Goal: Find specific page/section: Find specific page/section

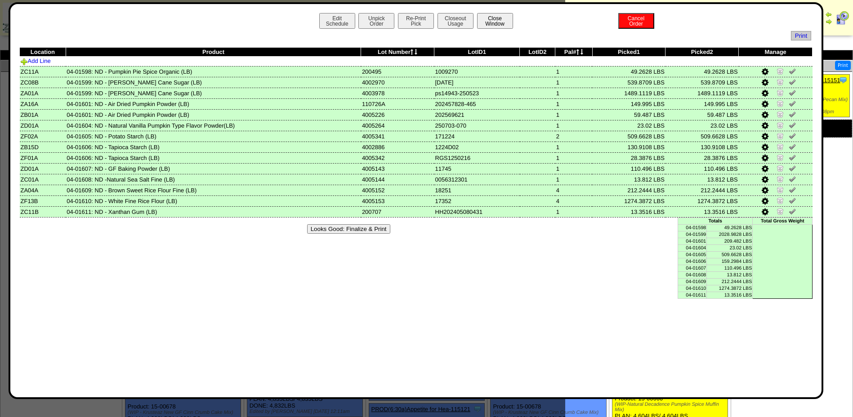
click at [498, 14] on button "Close Window" at bounding box center [495, 21] width 36 height 16
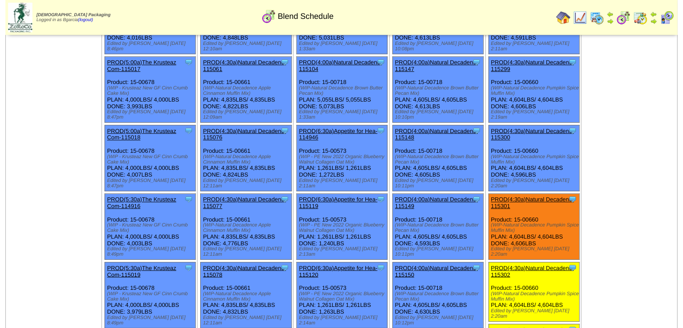
scroll to position [180, 0]
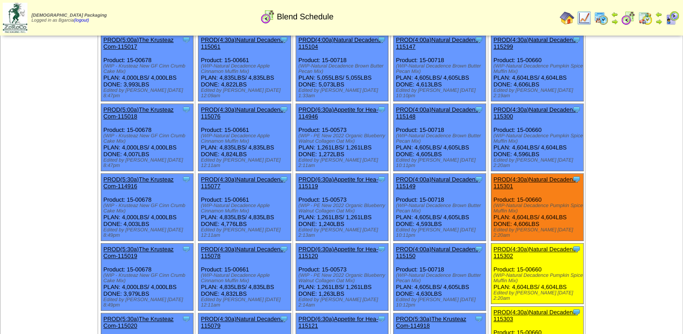
click at [498, 176] on link "PROD(4:30a)Natural Decadenc-115301" at bounding box center [535, 182] width 84 height 13
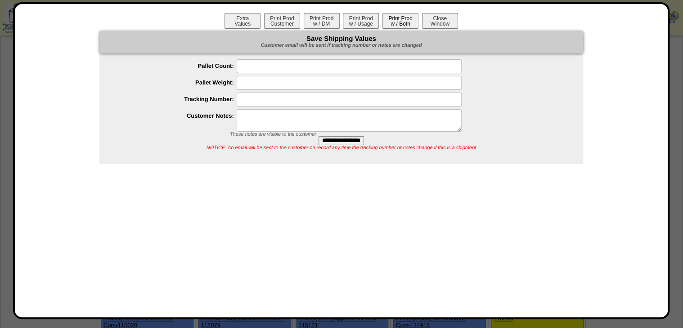
click at [402, 18] on button "Print Prod w / Both" at bounding box center [400, 21] width 36 height 16
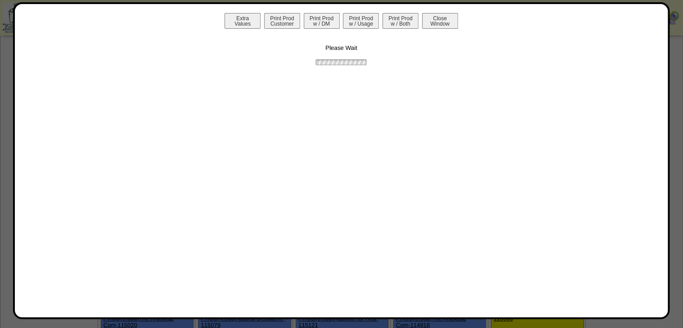
click at [457, 20] on link "Close Window" at bounding box center [440, 23] width 38 height 7
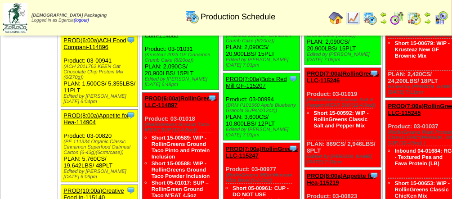
scroll to position [216, 0]
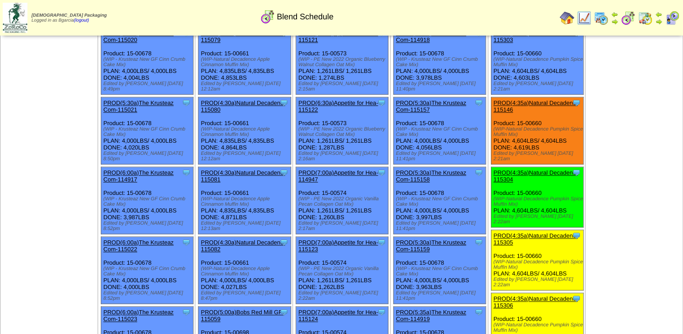
scroll to position [432, 0]
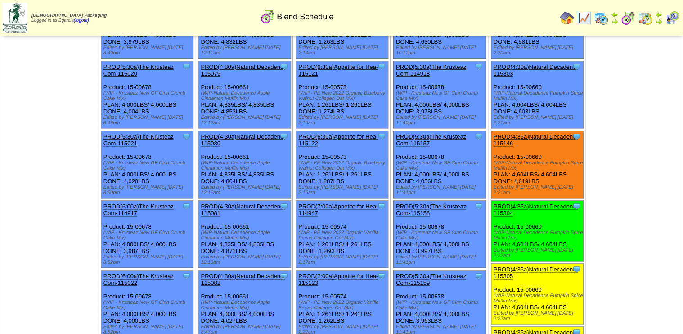
click at [642, 18] on img at bounding box center [645, 18] width 14 height 14
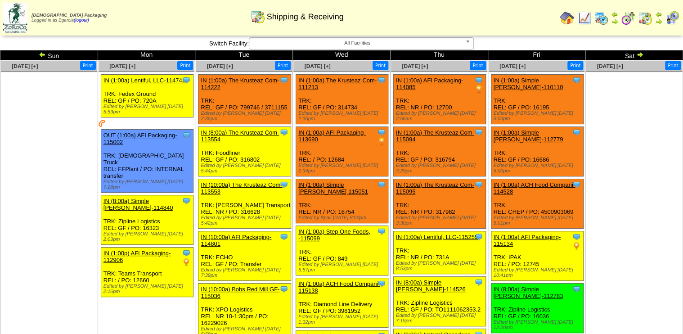
click at [637, 53] on img at bounding box center [639, 54] width 7 height 7
